Goal: Task Accomplishment & Management: Manage account settings

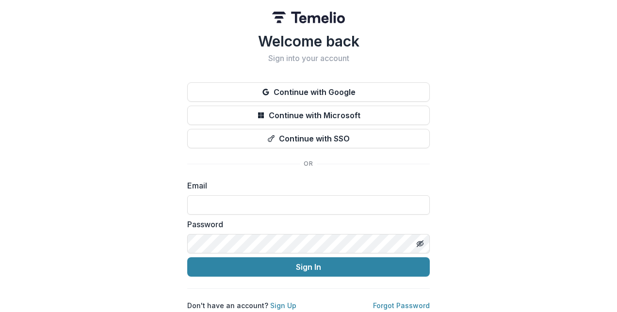
scroll to position [4, 0]
click at [280, 302] on link "Sign Up" at bounding box center [283, 306] width 26 height 8
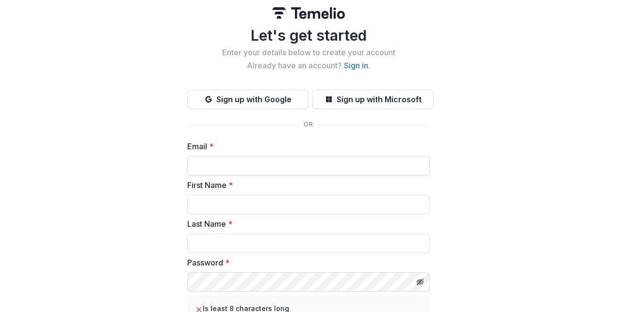
click at [234, 168] on input "Email *" at bounding box center [308, 165] width 243 height 19
type input "**********"
type input "*******"
type input "****"
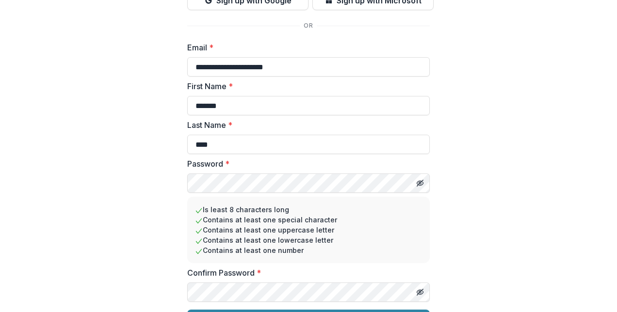
scroll to position [128, 0]
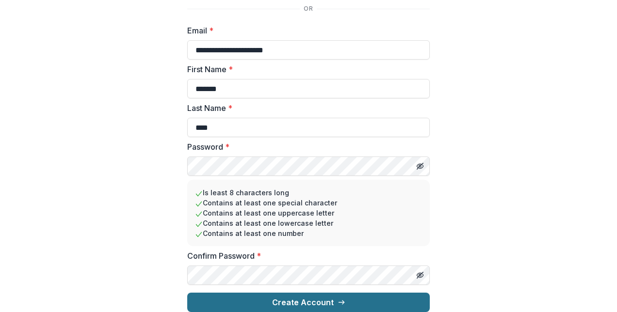
click at [283, 300] on button "Create Account" at bounding box center [308, 302] width 243 height 19
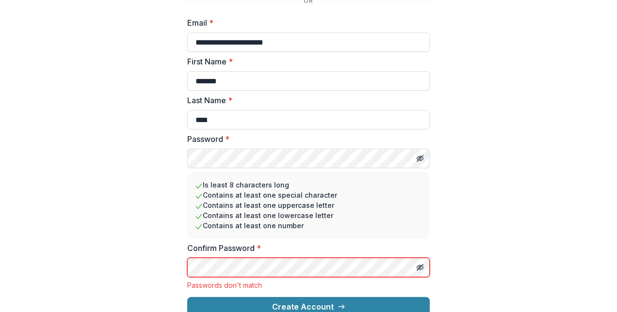
scroll to position [140, 0]
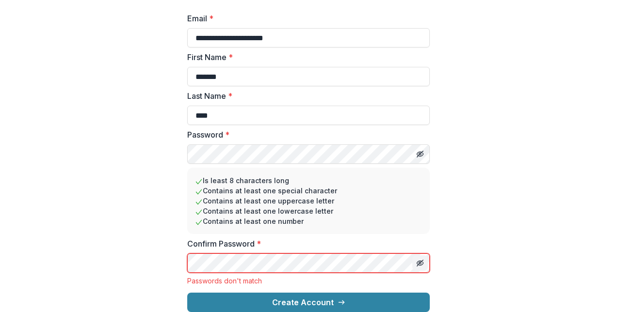
click at [413, 256] on button "Toggle password visibility" at bounding box center [420, 264] width 16 height 16
click at [416, 146] on button "Toggle password visibility" at bounding box center [420, 154] width 16 height 16
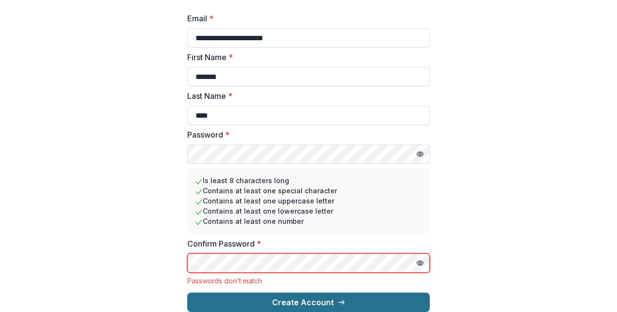
click at [289, 297] on button "Create Account" at bounding box center [308, 302] width 243 height 19
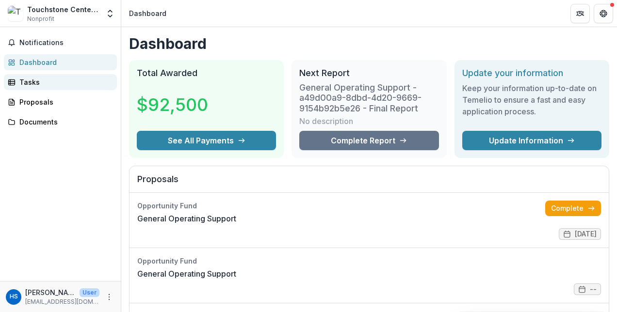
click at [75, 76] on link "Tasks" at bounding box center [60, 82] width 113 height 16
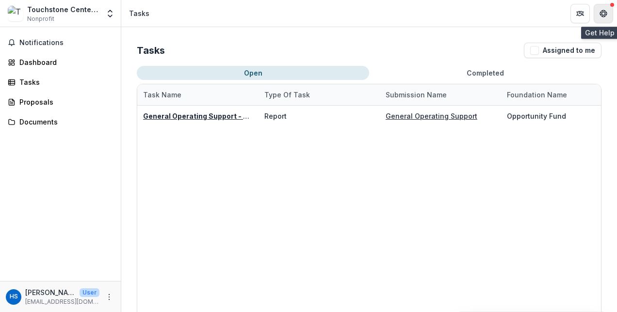
click at [600, 13] on icon "Get Help" at bounding box center [601, 13] width 2 height 2
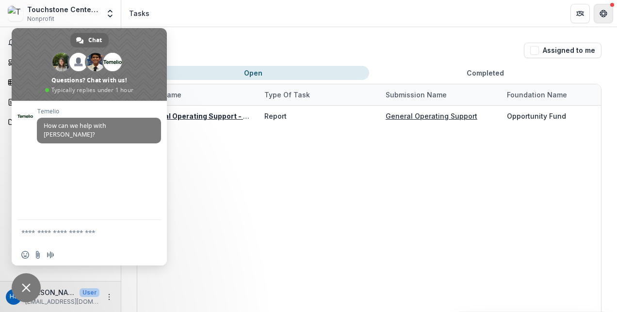
click at [600, 13] on icon "Get Help" at bounding box center [601, 13] width 2 height 2
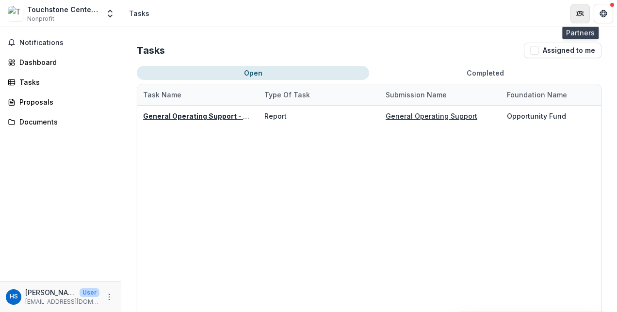
click at [581, 13] on icon "Partners" at bounding box center [579, 14] width 4 height 3
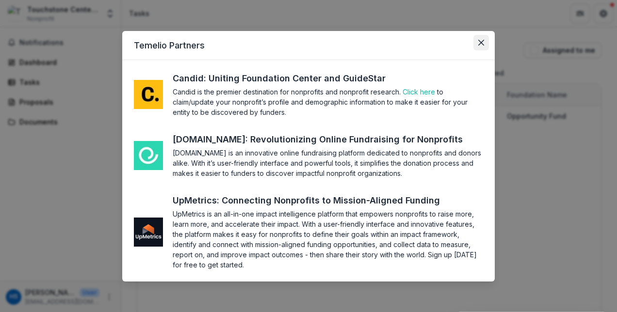
click at [478, 43] on icon "Close" at bounding box center [481, 43] width 6 height 6
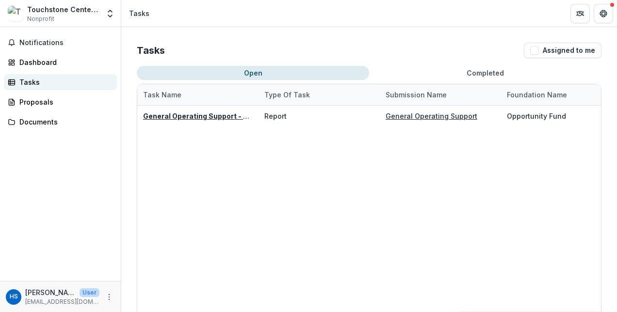
click at [36, 79] on div "Tasks" at bounding box center [64, 82] width 90 height 10
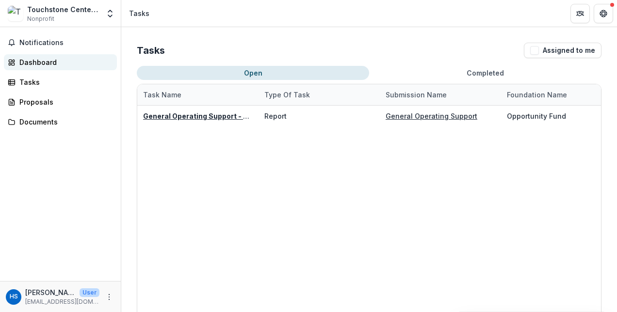
click at [38, 63] on div "Dashboard" at bounding box center [64, 62] width 90 height 10
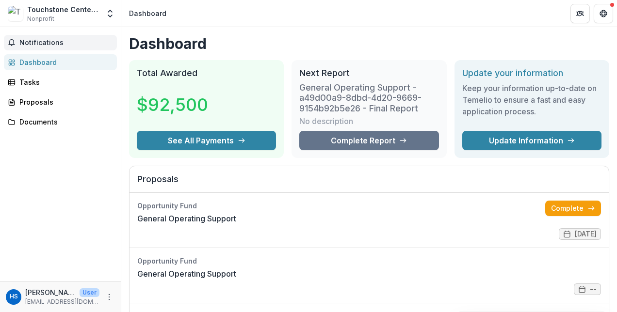
click at [38, 40] on span "Notifications" at bounding box center [66, 43] width 94 height 8
click at [61, 91] on div "Notifications Unread 0 Archived You don't have any unread notifications We'll n…" at bounding box center [60, 154] width 121 height 254
click at [106, 295] on icon "More" at bounding box center [109, 297] width 8 height 8
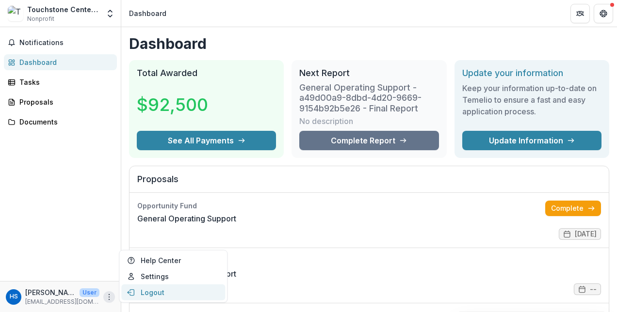
click at [144, 293] on button "Logout" at bounding box center [173, 293] width 104 height 16
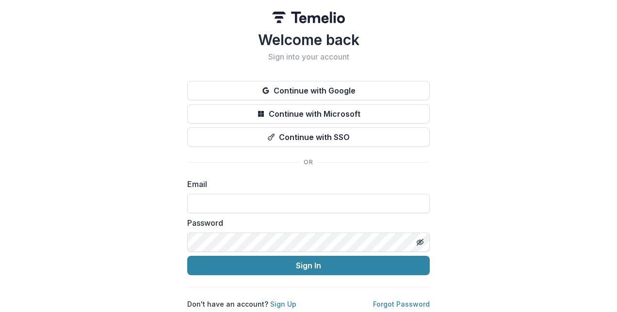
type input "**********"
